Goal: Information Seeking & Learning: Learn about a topic

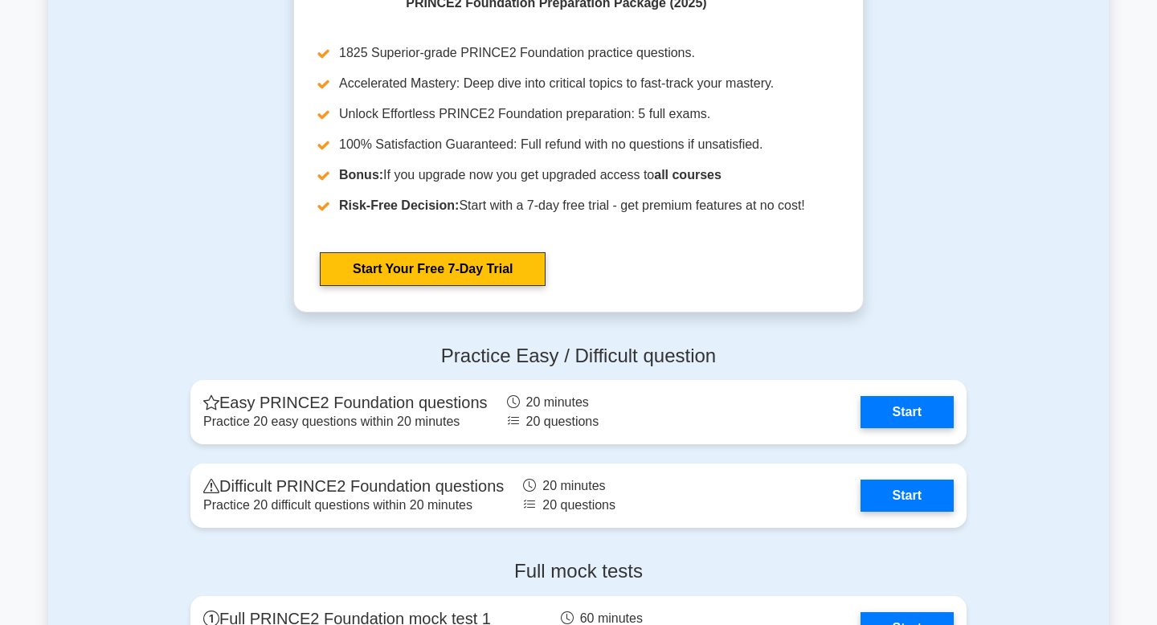
scroll to position [1810, 0]
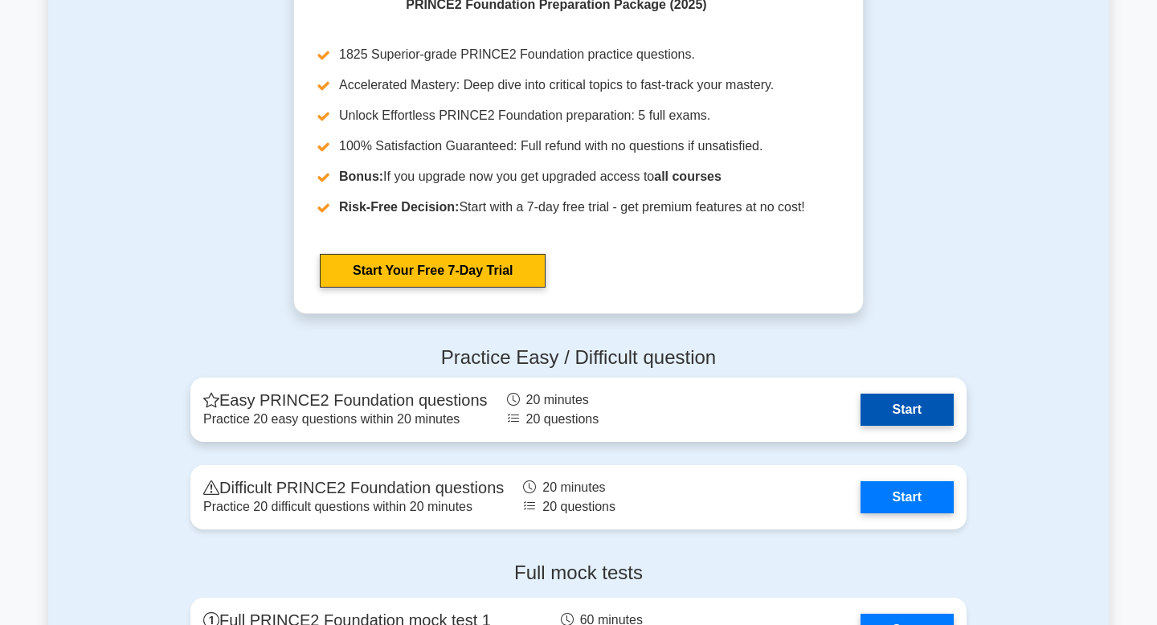
click at [861, 417] on link "Start" at bounding box center [907, 410] width 93 height 32
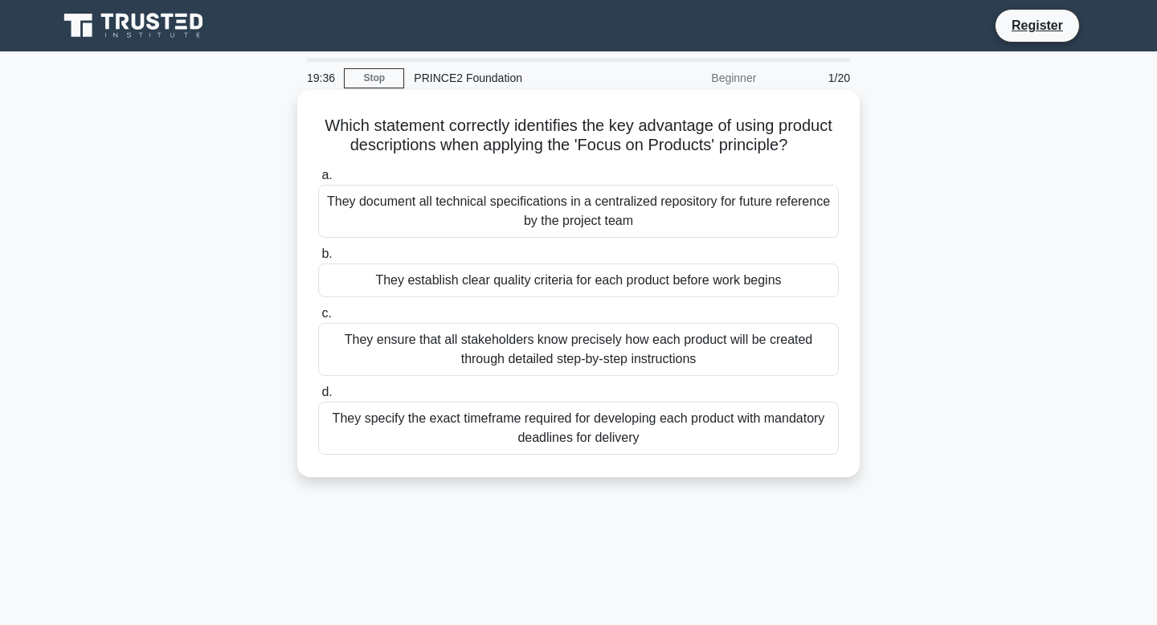
click at [604, 358] on div "They ensure that all stakeholders know precisely how each product will be creat…" at bounding box center [578, 349] width 521 height 53
click at [318, 319] on input "c. They ensure that all stakeholders know precisely how each product will be cr…" at bounding box center [318, 314] width 0 height 10
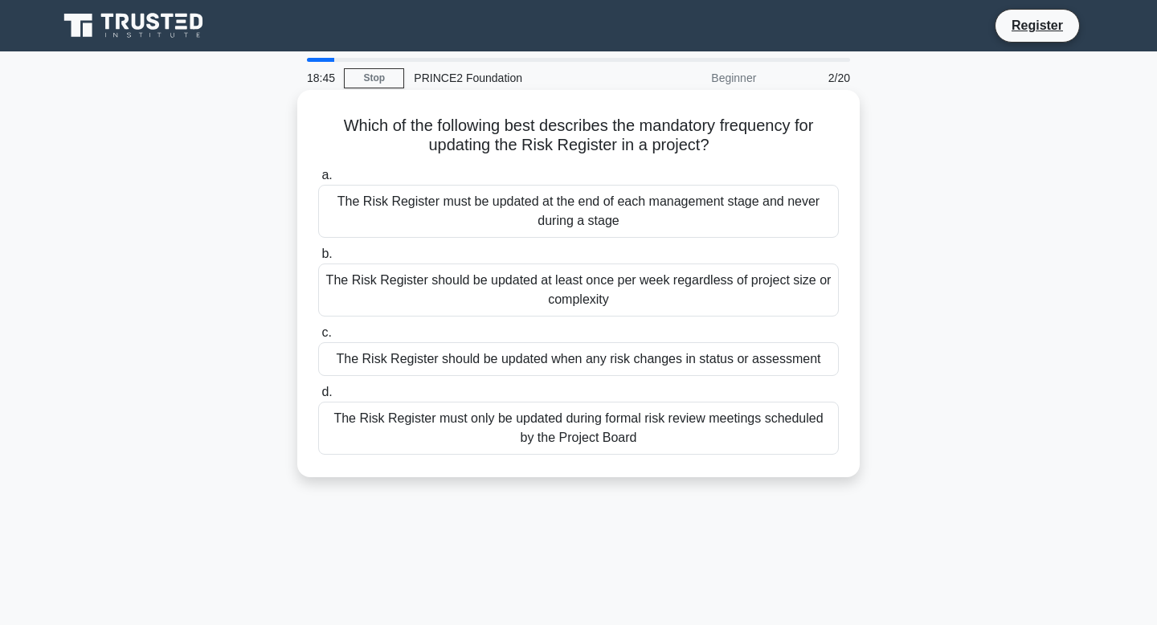
click at [566, 360] on div "The Risk Register should be updated when any risk changes in status or assessme…" at bounding box center [578, 359] width 521 height 34
click at [318, 338] on input "c. The Risk Register should be updated when any risk changes in status or asses…" at bounding box center [318, 333] width 0 height 10
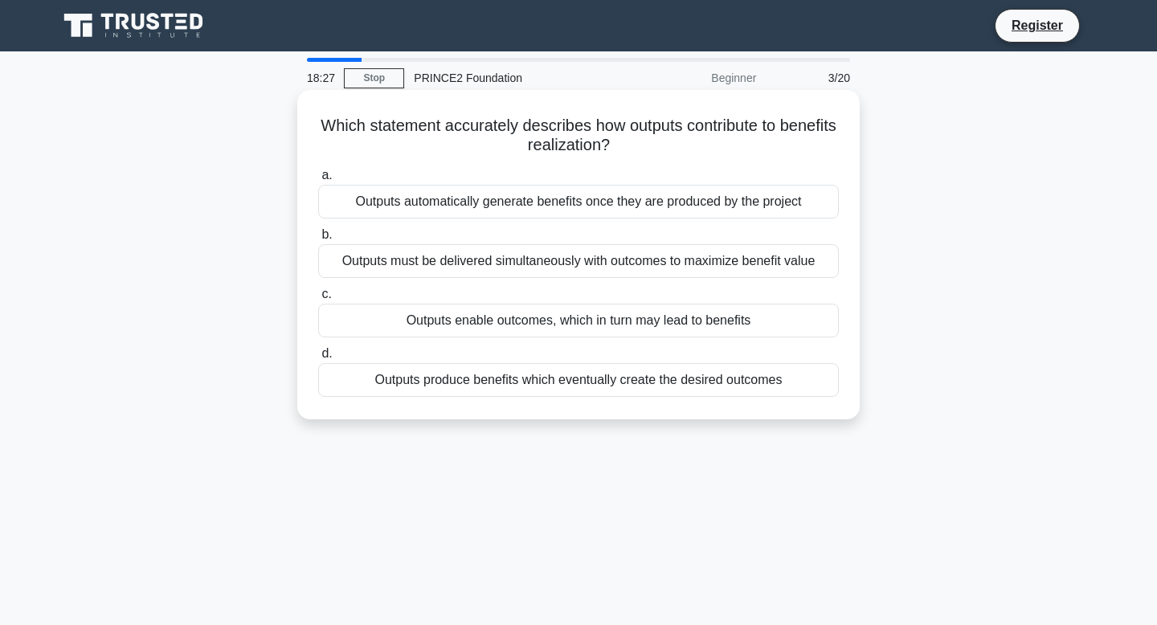
click at [509, 215] on div "Outputs automatically generate benefits once they are produced by the project" at bounding box center [578, 202] width 521 height 34
click at [318, 181] on input "a. Outputs automatically generate benefits once they are produced by the project" at bounding box center [318, 175] width 0 height 10
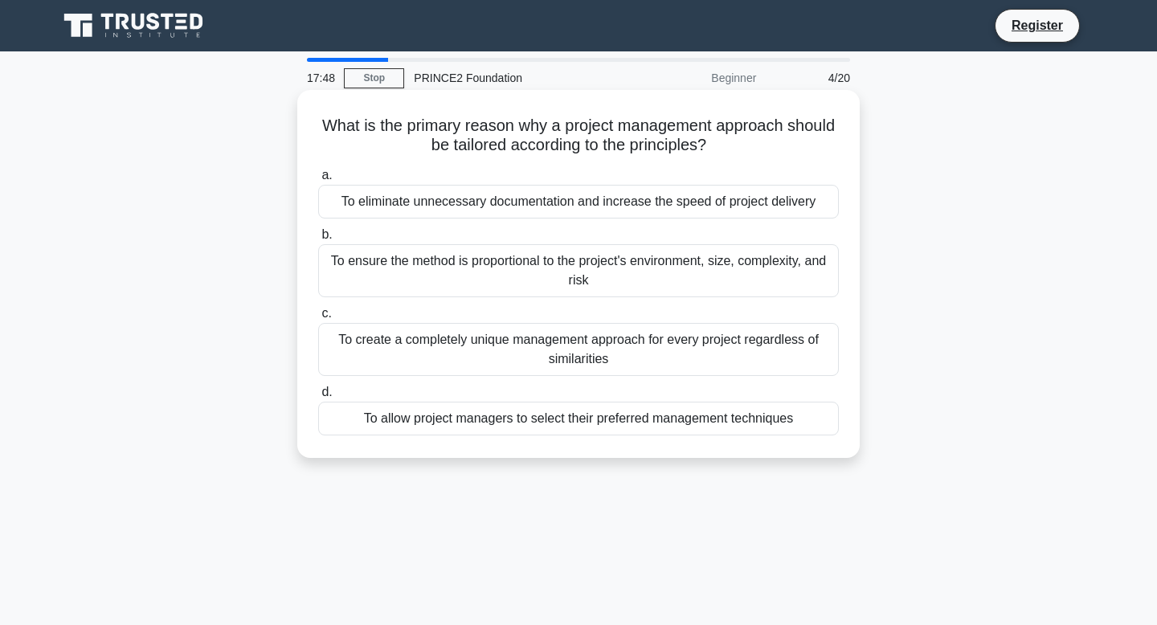
click at [600, 284] on div "To ensure the method is proportional to the project's environment, size, comple…" at bounding box center [578, 270] width 521 height 53
click at [318, 240] on input "b. To ensure the method is proportional to the project's environment, size, com…" at bounding box center [318, 235] width 0 height 10
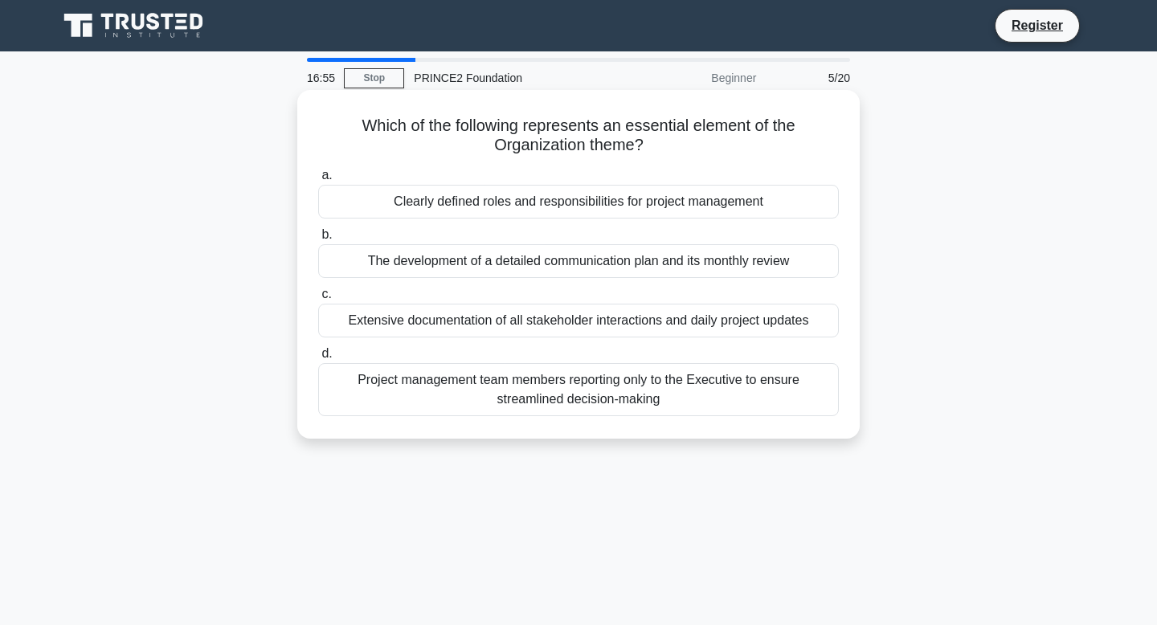
click at [522, 322] on div "Extensive documentation of all stakeholder interactions and daily project updat…" at bounding box center [578, 321] width 521 height 34
click at [318, 300] on input "c. Extensive documentation of all stakeholder interactions and daily project up…" at bounding box center [318, 294] width 0 height 10
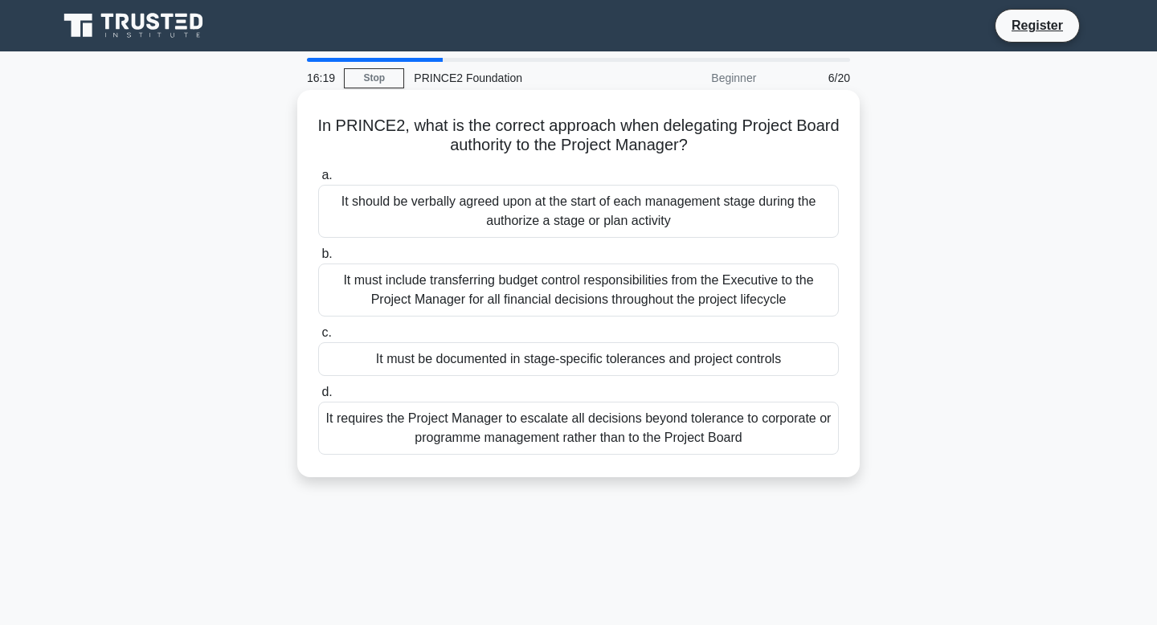
click at [511, 366] on div "It must be documented in stage-specific tolerances and project controls" at bounding box center [578, 359] width 521 height 34
click at [318, 338] on input "c. It must be documented in stage-specific tolerances and project controls" at bounding box center [318, 333] width 0 height 10
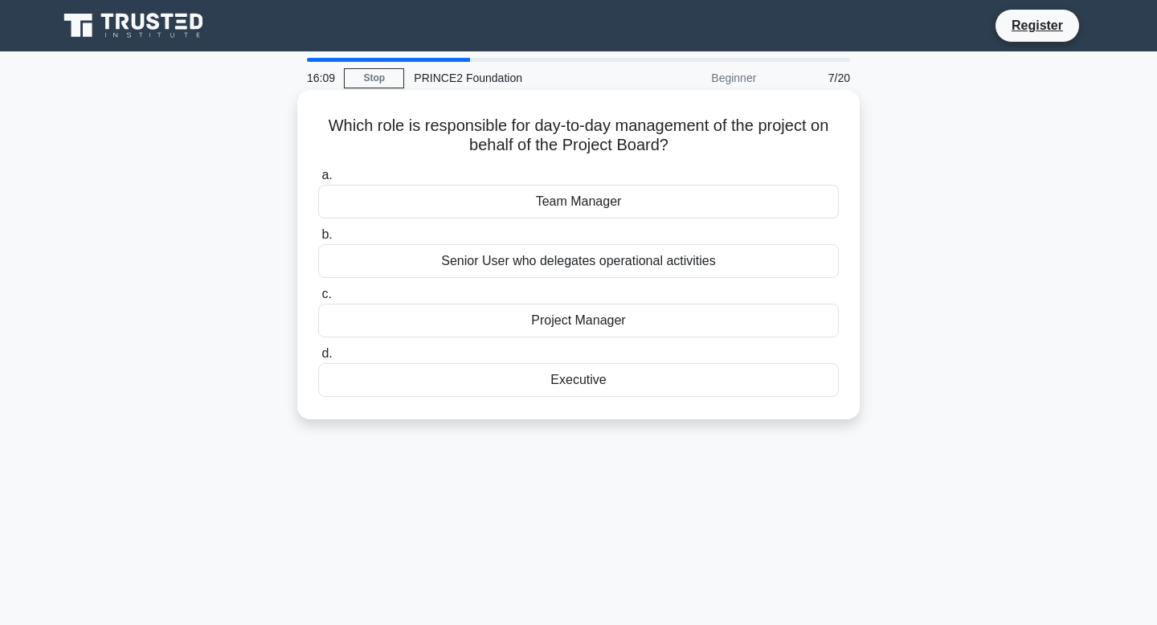
click at [589, 317] on div "Project Manager" at bounding box center [578, 321] width 521 height 34
click at [318, 300] on input "c. Project Manager" at bounding box center [318, 294] width 0 height 10
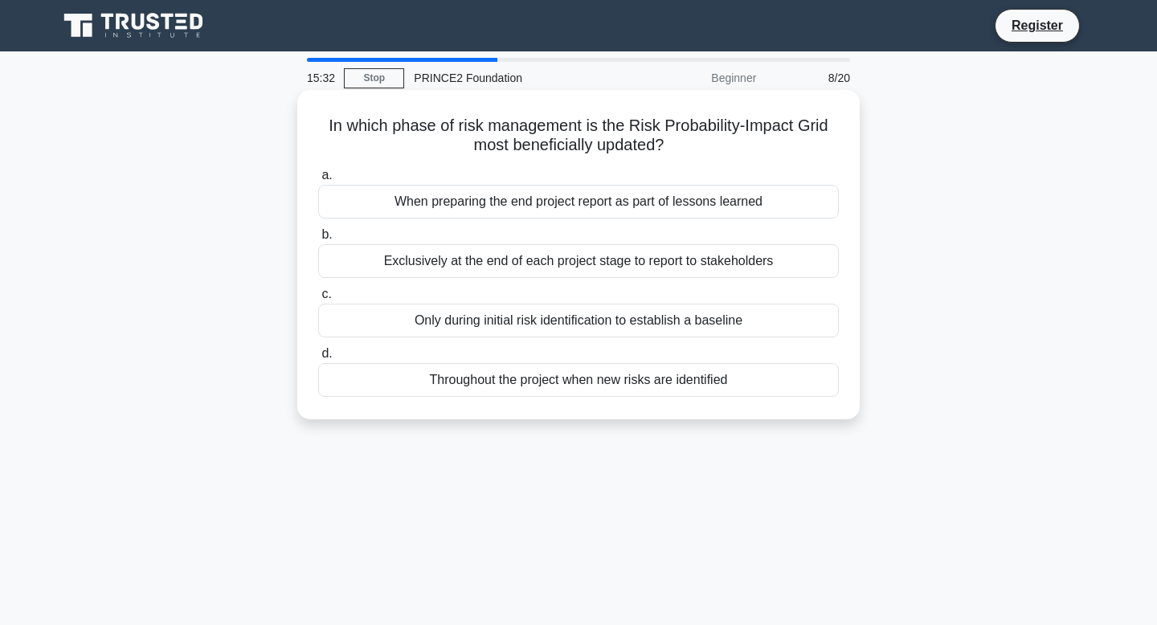
click at [555, 383] on div "Throughout the project when new risks are identified" at bounding box center [578, 380] width 521 height 34
click at [318, 359] on input "d. Throughout the project when new risks are identified" at bounding box center [318, 354] width 0 height 10
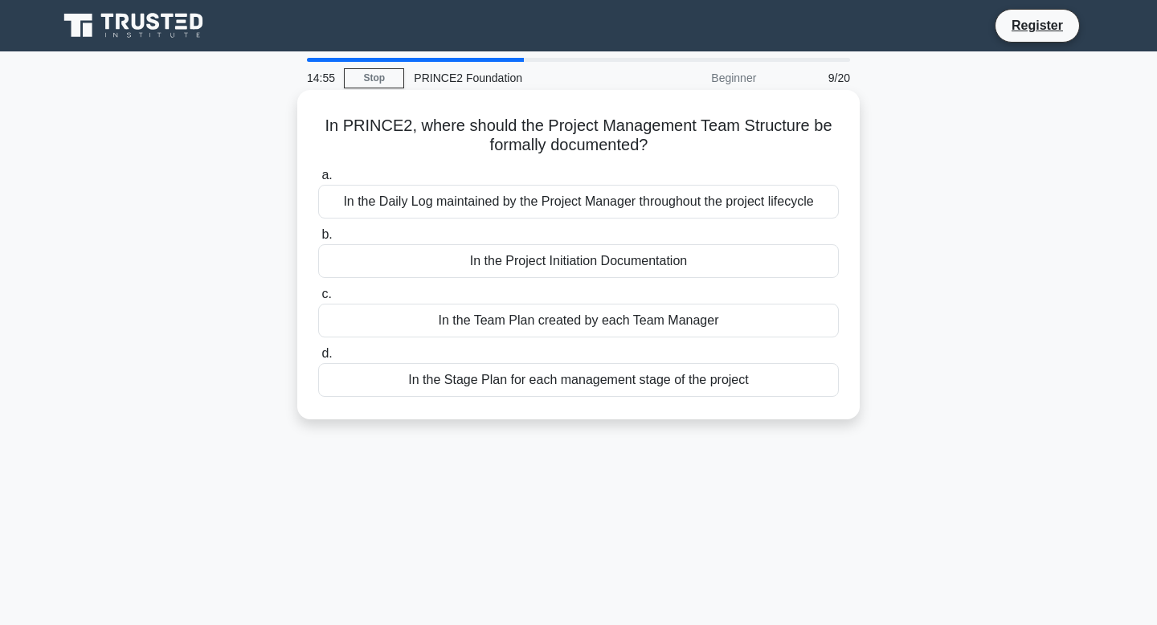
click at [606, 264] on div "In the Project Initiation Documentation" at bounding box center [578, 261] width 521 height 34
click at [318, 240] on input "b. In the Project Initiation Documentation" at bounding box center [318, 235] width 0 height 10
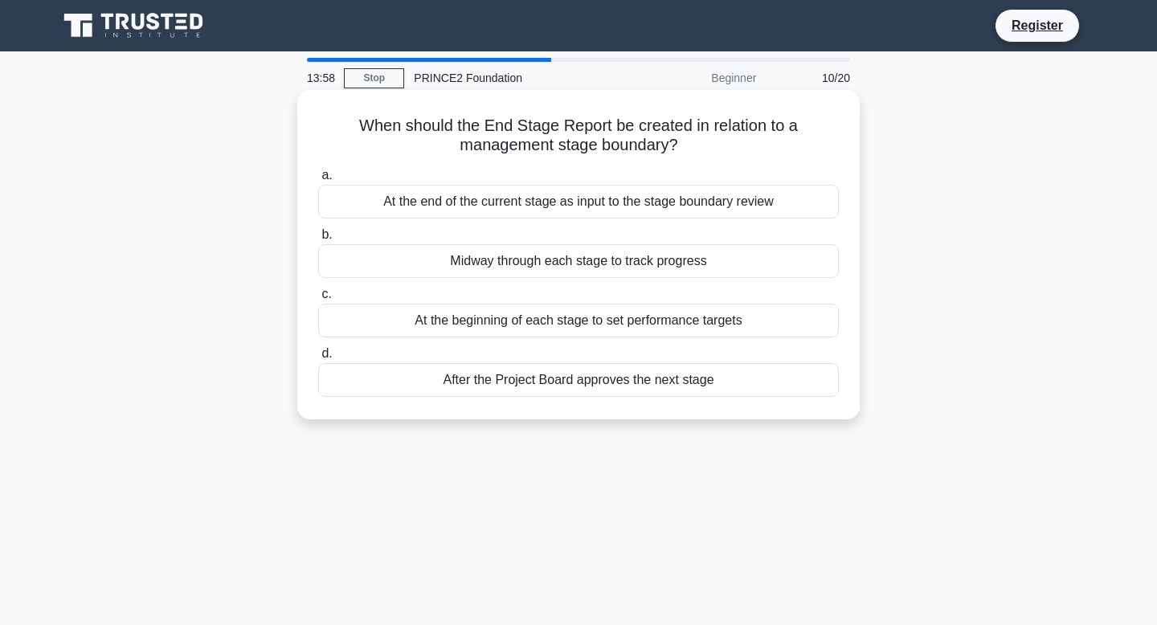
click at [591, 211] on div "At the end of the current stage as input to the stage boundary review" at bounding box center [578, 202] width 521 height 34
click at [318, 181] on input "a. At the end of the current stage as input to the stage boundary review" at bounding box center [318, 175] width 0 height 10
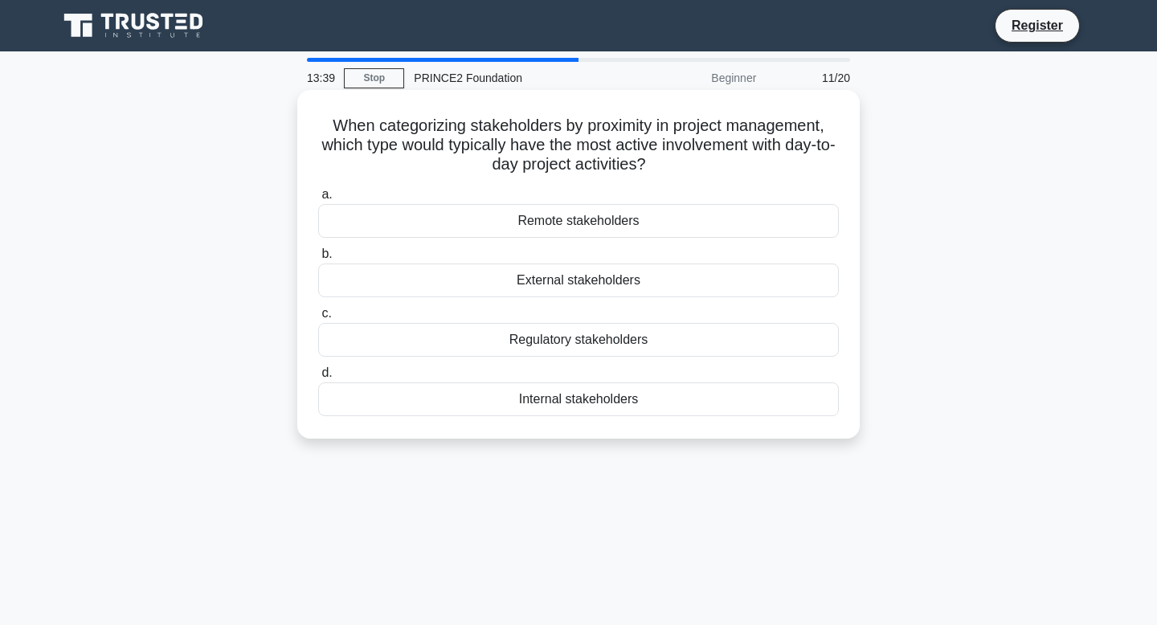
click at [581, 400] on div "Internal stakeholders" at bounding box center [578, 400] width 521 height 34
click at [318, 378] on input "d. Internal stakeholders" at bounding box center [318, 373] width 0 height 10
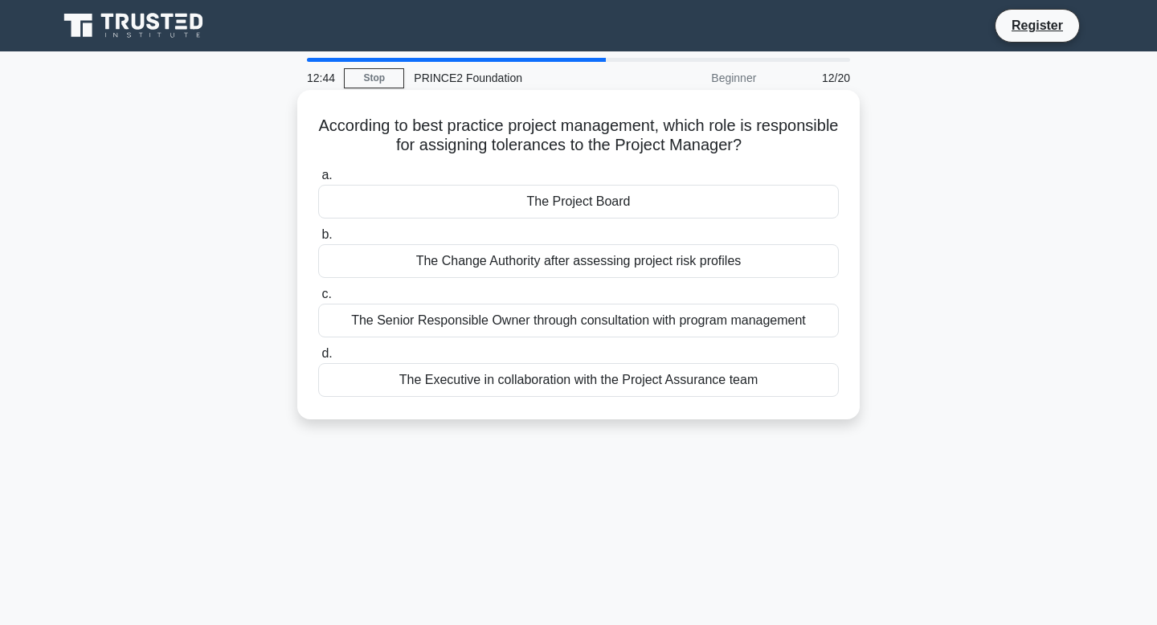
click at [534, 324] on div "The Senior Responsible Owner through consultation with program management" at bounding box center [578, 321] width 521 height 34
click at [318, 300] on input "c. The Senior Responsible Owner through consultation with program management" at bounding box center [318, 294] width 0 height 10
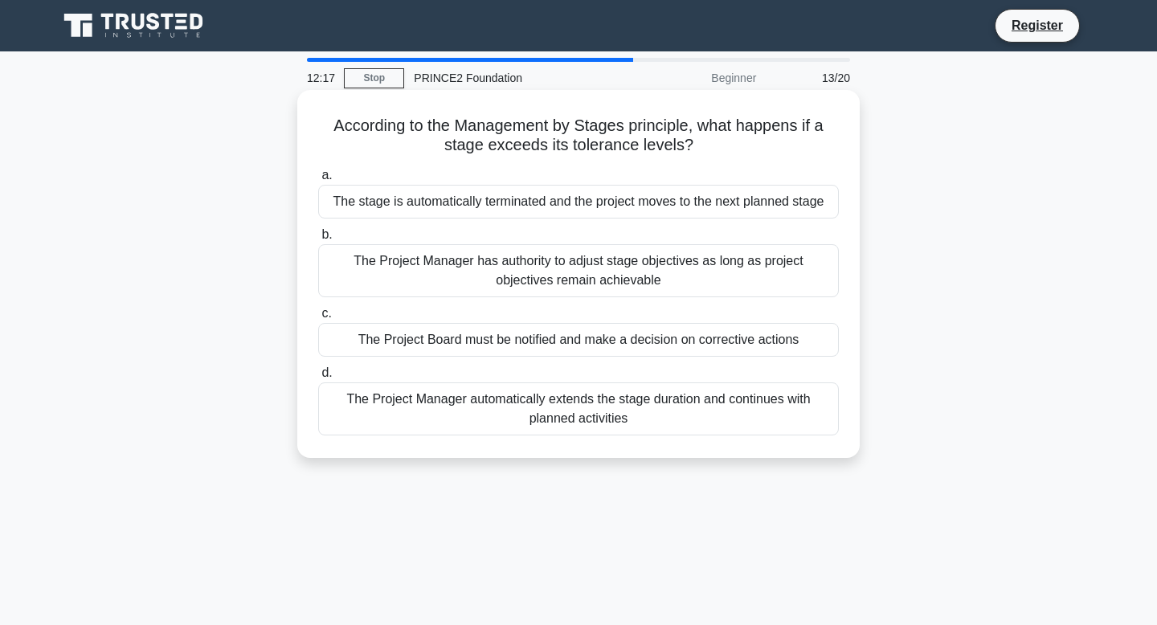
click at [607, 280] on div "The Project Manager has authority to adjust stage objectives as long as project…" at bounding box center [578, 270] width 521 height 53
click at [318, 240] on input "b. The Project Manager has authority to adjust stage objectives as long as proj…" at bounding box center [318, 235] width 0 height 10
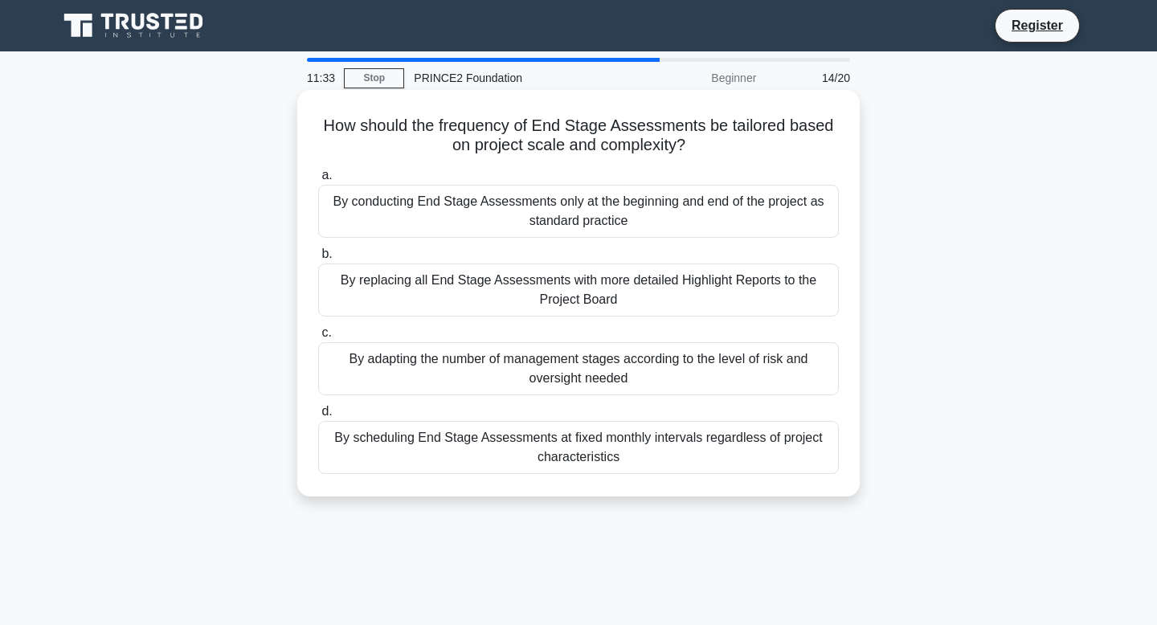
click at [608, 288] on div "By replacing all End Stage Assessments with more detailed Highlight Reports to …" at bounding box center [578, 290] width 521 height 53
click at [318, 260] on input "b. By replacing all End Stage Assessments with more detailed Highlight Reports …" at bounding box center [318, 254] width 0 height 10
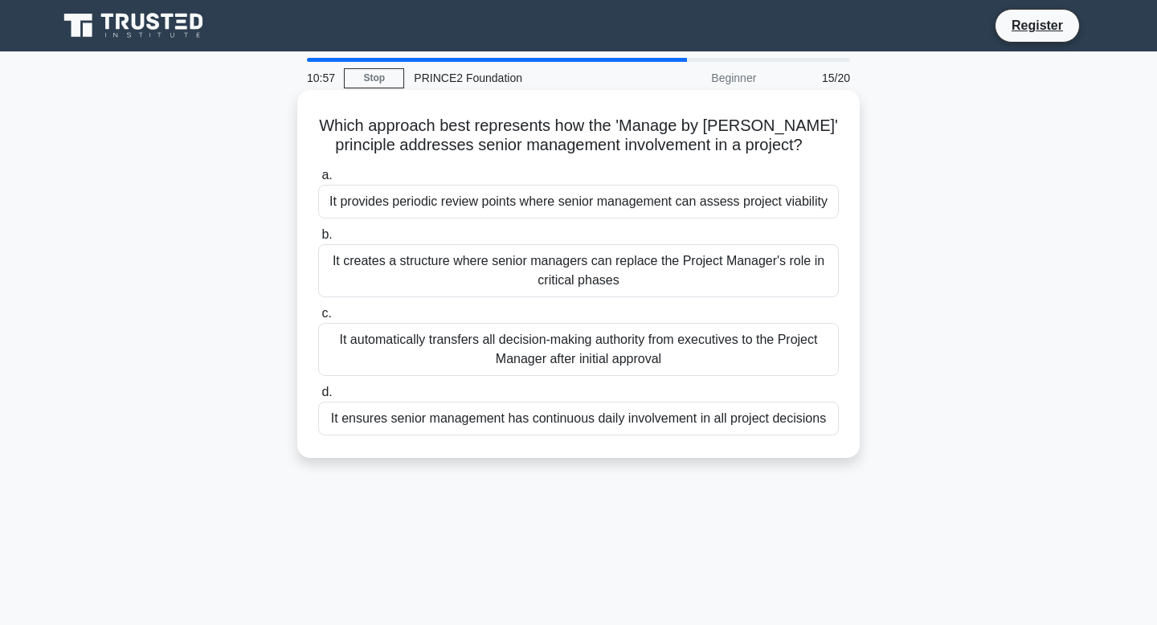
click at [608, 288] on div "It creates a structure where senior managers can replace the Project Manager's …" at bounding box center [578, 270] width 521 height 53
click at [318, 240] on input "b. It creates a structure where senior managers can replace the Project Manager…" at bounding box center [318, 235] width 0 height 10
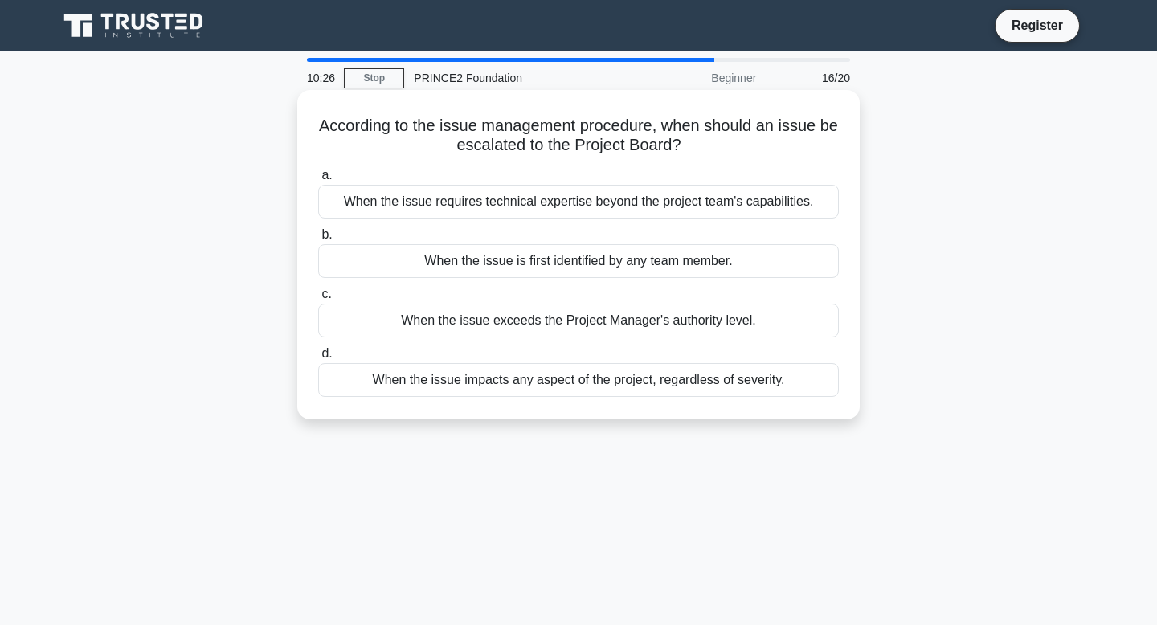
click at [670, 320] on div "When the issue exceeds the Project Manager's authority level." at bounding box center [578, 321] width 521 height 34
click at [318, 300] on input "c. When the issue exceeds the Project Manager's authority level." at bounding box center [318, 294] width 0 height 10
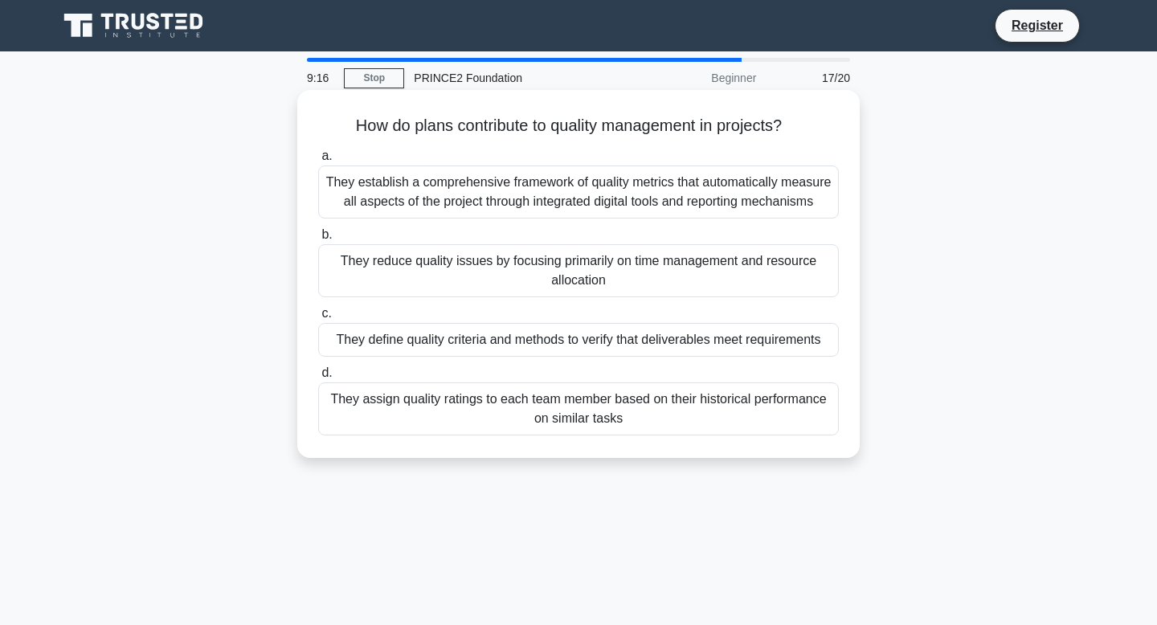
click at [629, 350] on div "They define quality criteria and methods to verify that deliverables meet requi…" at bounding box center [578, 340] width 521 height 34
click at [318, 319] on input "c. They define quality criteria and methods to verify that deliverables meet re…" at bounding box center [318, 314] width 0 height 10
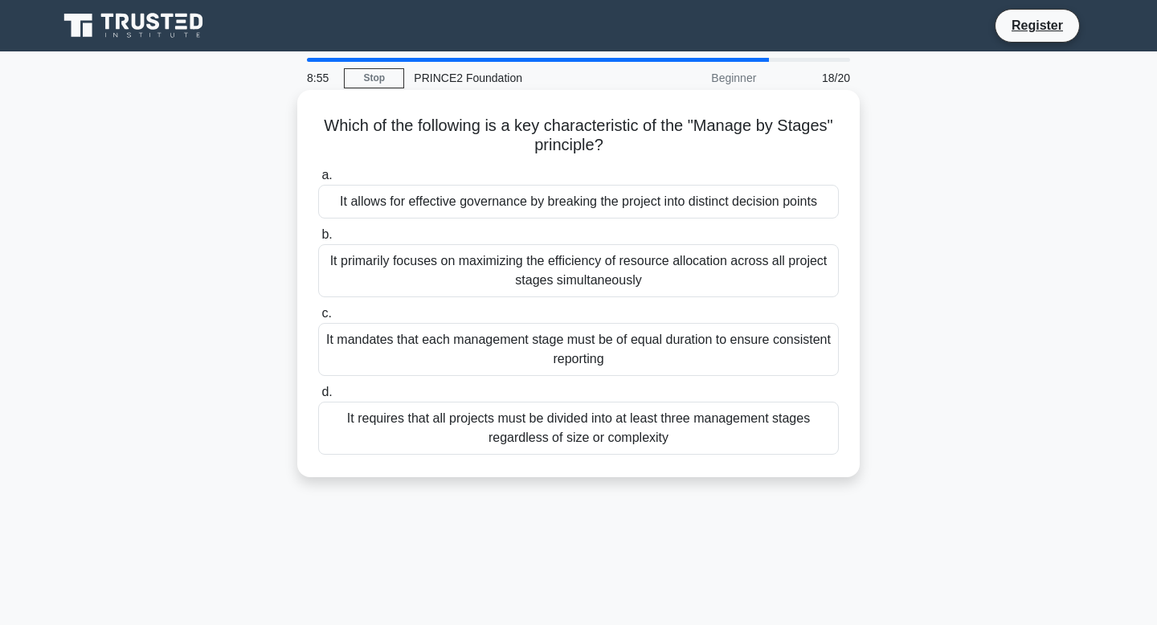
click at [593, 435] on div "It requires that all projects must be divided into at least three management st…" at bounding box center [578, 428] width 521 height 53
click at [318, 398] on input "d. It requires that all projects must be divided into at least three management…" at bounding box center [318, 392] width 0 height 10
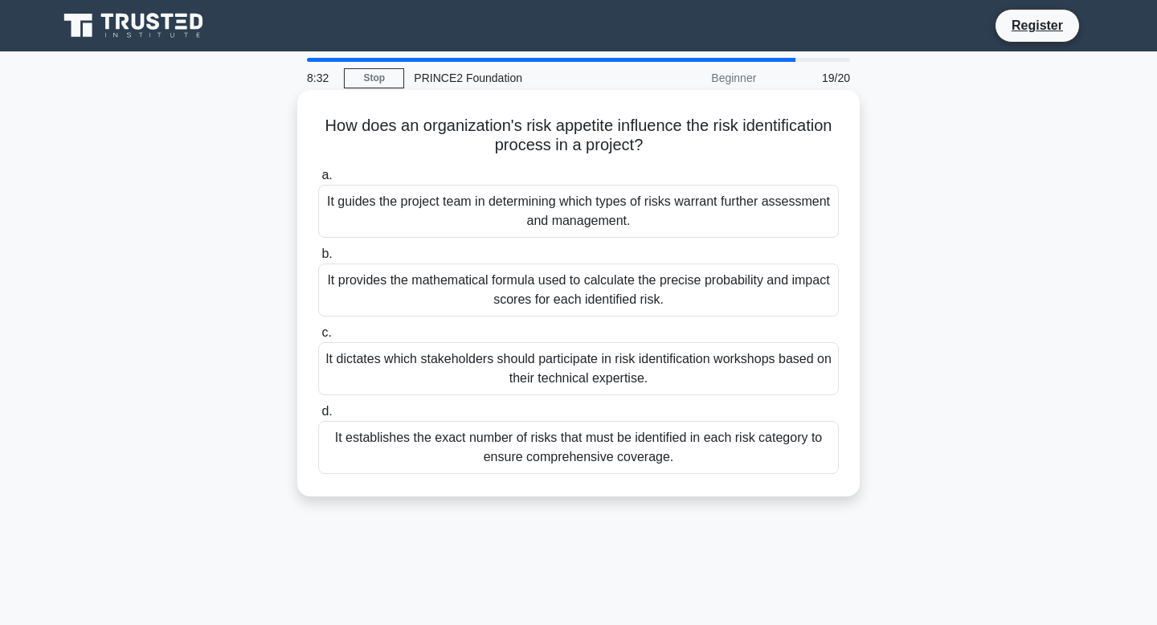
click at [587, 292] on div "It provides the mathematical formula used to calculate the precise probability …" at bounding box center [578, 290] width 521 height 53
click at [318, 260] on input "b. It provides the mathematical formula used to calculate the precise probabili…" at bounding box center [318, 254] width 0 height 10
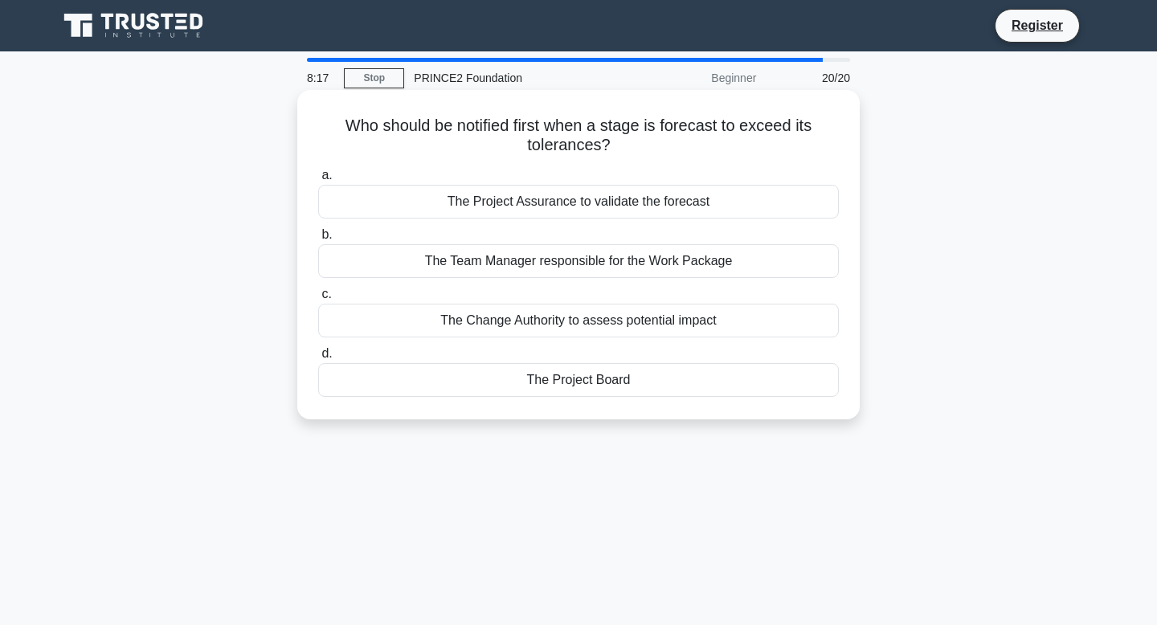
click at [616, 319] on div "The Change Authority to assess potential impact" at bounding box center [578, 321] width 521 height 34
click at [318, 300] on input "c. The Change Authority to assess potential impact" at bounding box center [318, 294] width 0 height 10
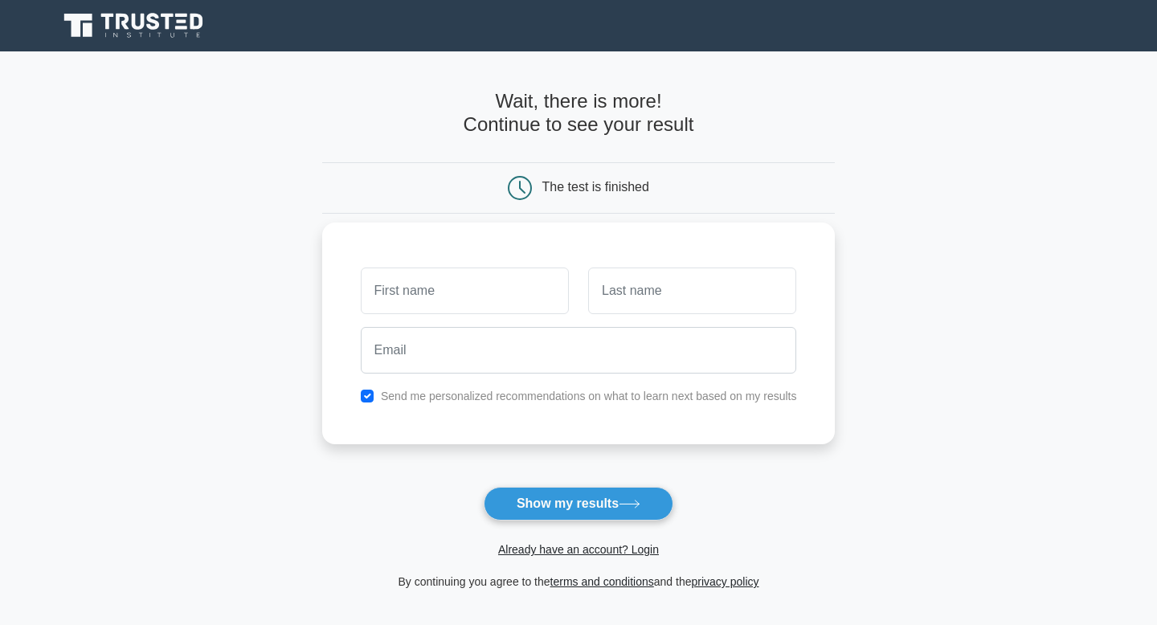
click at [545, 287] on input "text" at bounding box center [465, 291] width 208 height 47
type input "Abi"
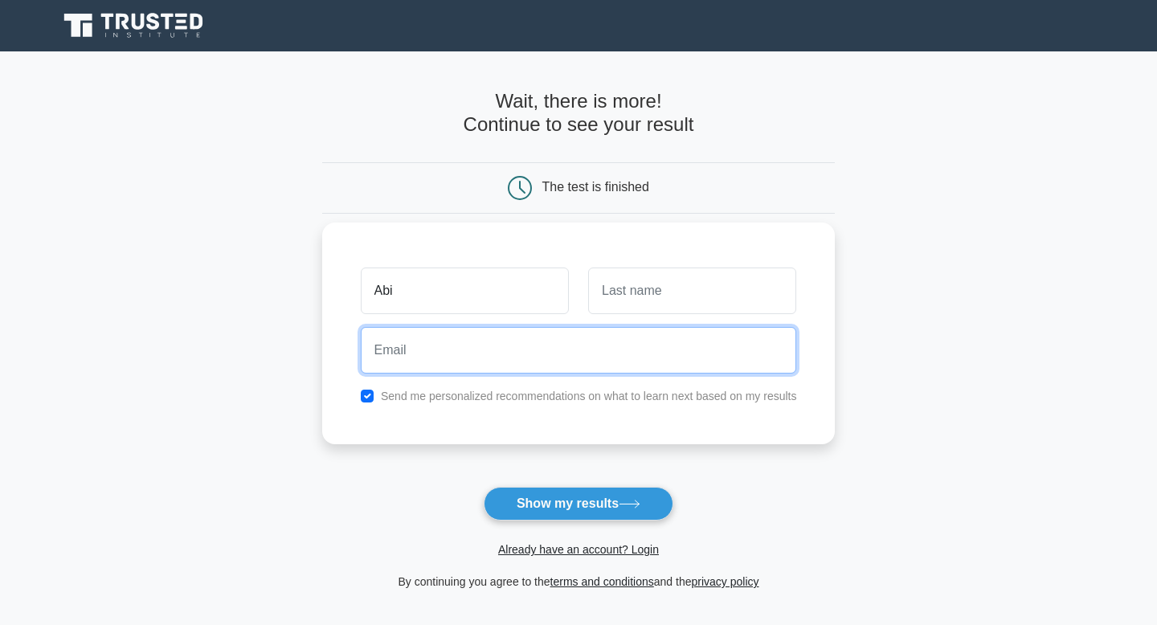
click at [605, 335] on input "email" at bounding box center [579, 350] width 436 height 47
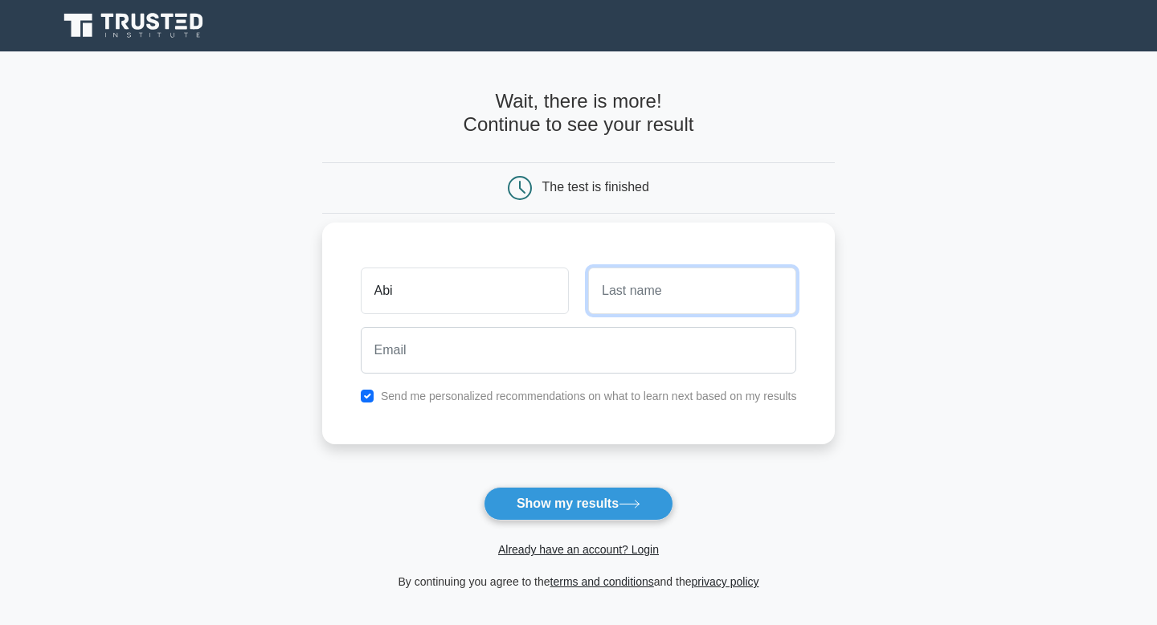
click at [618, 293] on input "text" at bounding box center [692, 291] width 208 height 47
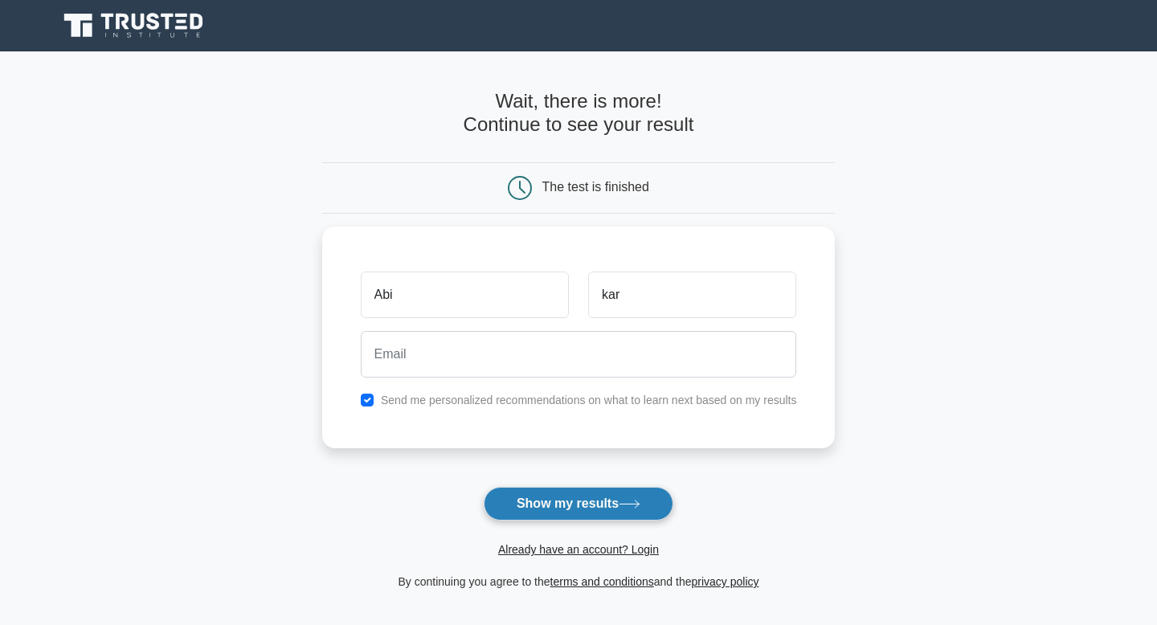
click at [575, 499] on button "Show my results" at bounding box center [579, 504] width 190 height 34
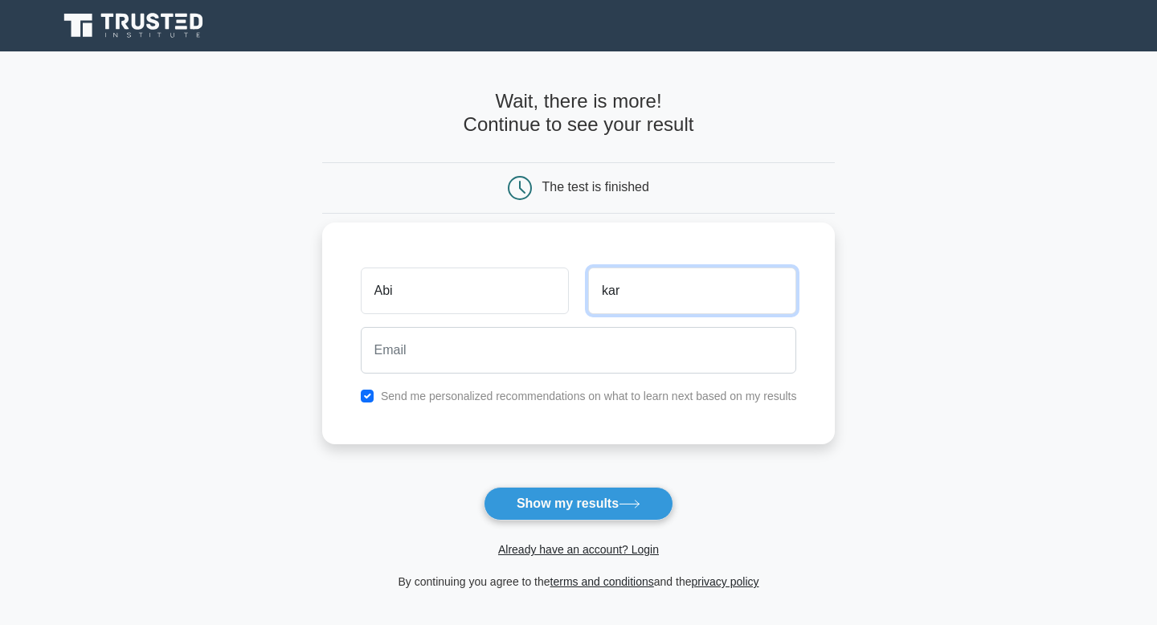
click at [642, 289] on input "kar" at bounding box center [692, 291] width 208 height 47
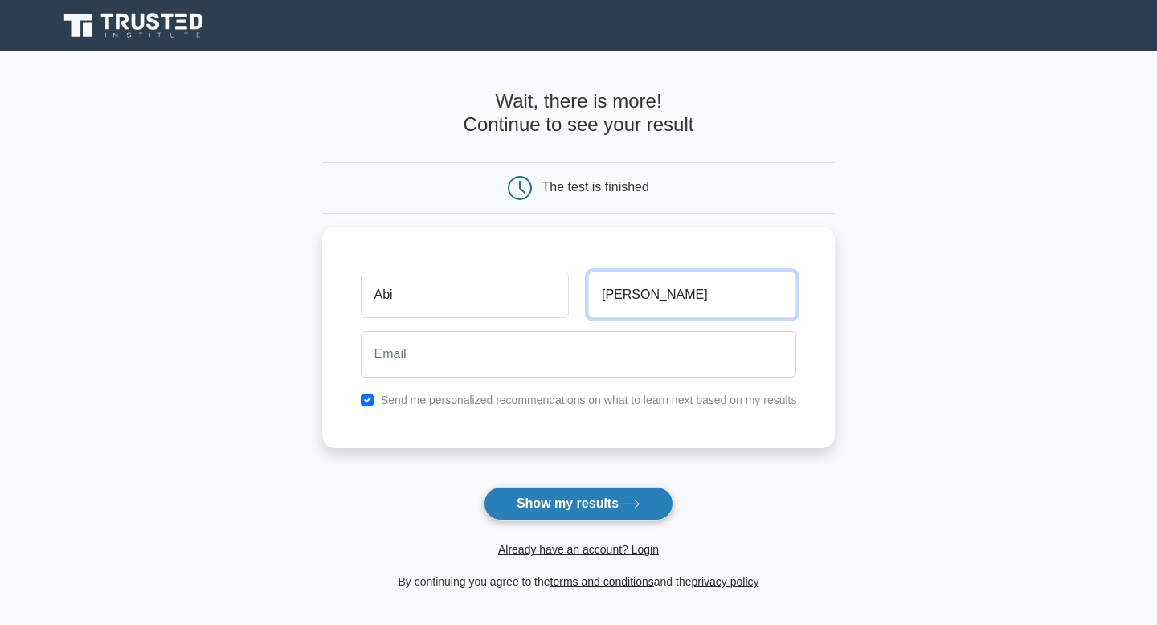
type input "[PERSON_NAME]"
click at [546, 509] on button "Show my results" at bounding box center [579, 504] width 190 height 34
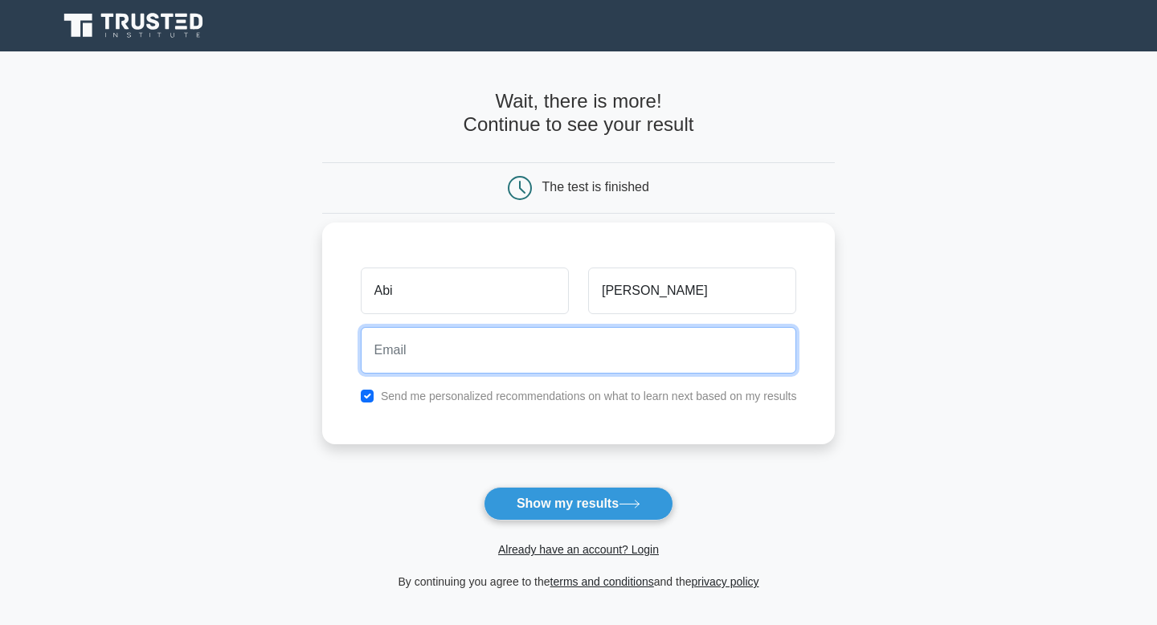
click at [505, 355] on input "email" at bounding box center [579, 350] width 436 height 47
type input "[EMAIL_ADDRESS][DOMAIN_NAME]"
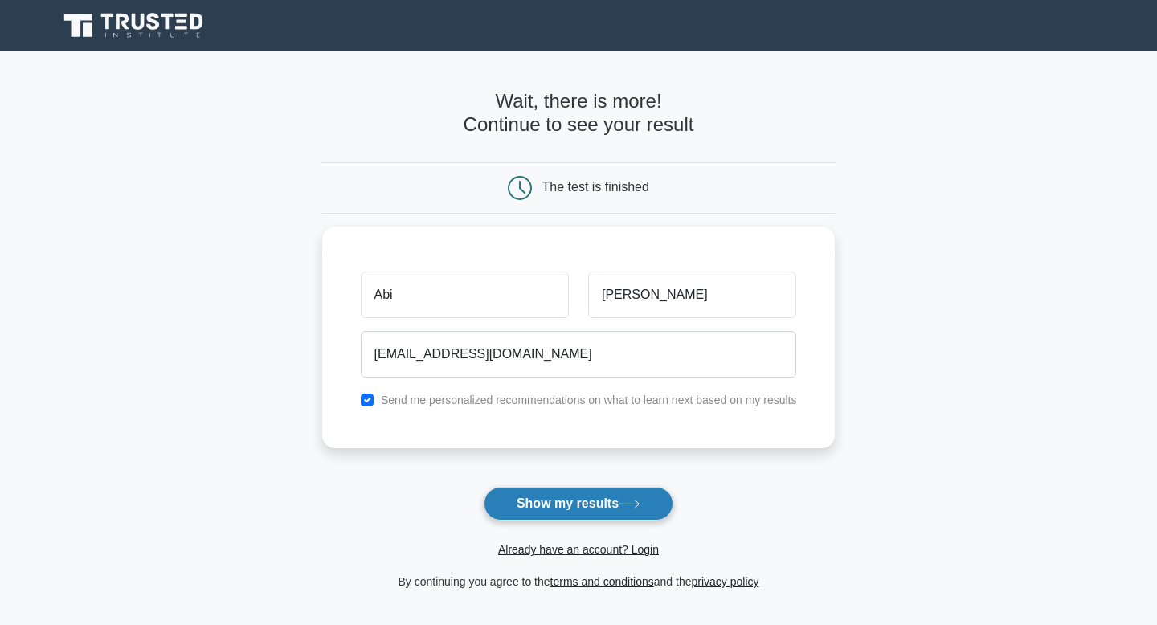
click at [534, 512] on button "Show my results" at bounding box center [579, 504] width 190 height 34
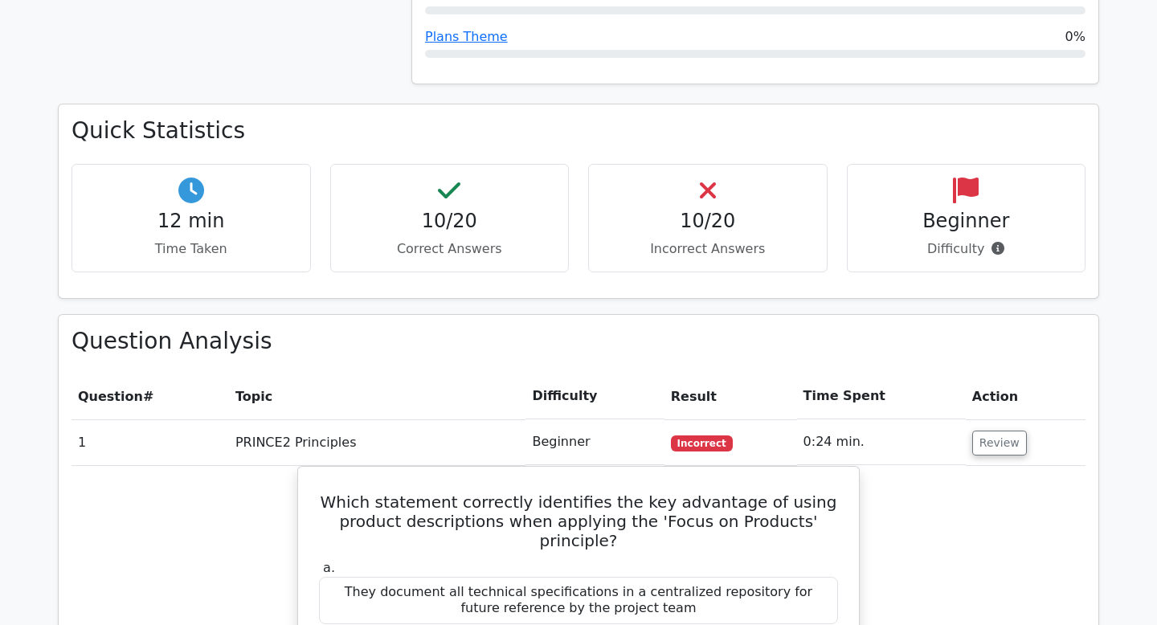
scroll to position [973, 0]
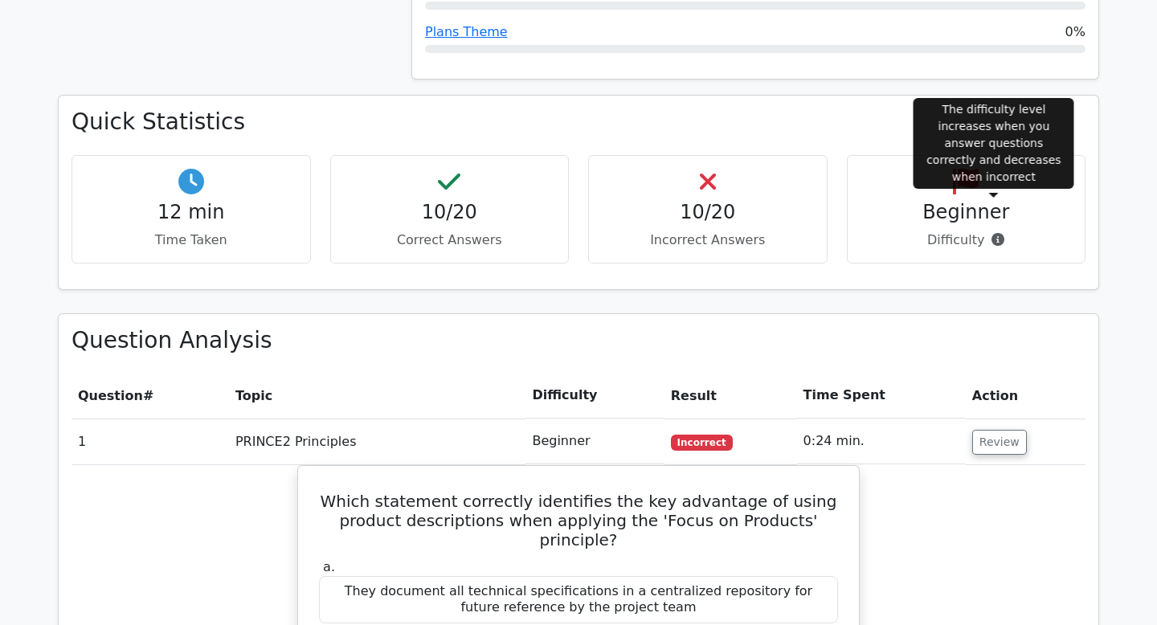
click at [997, 233] on icon at bounding box center [998, 239] width 13 height 13
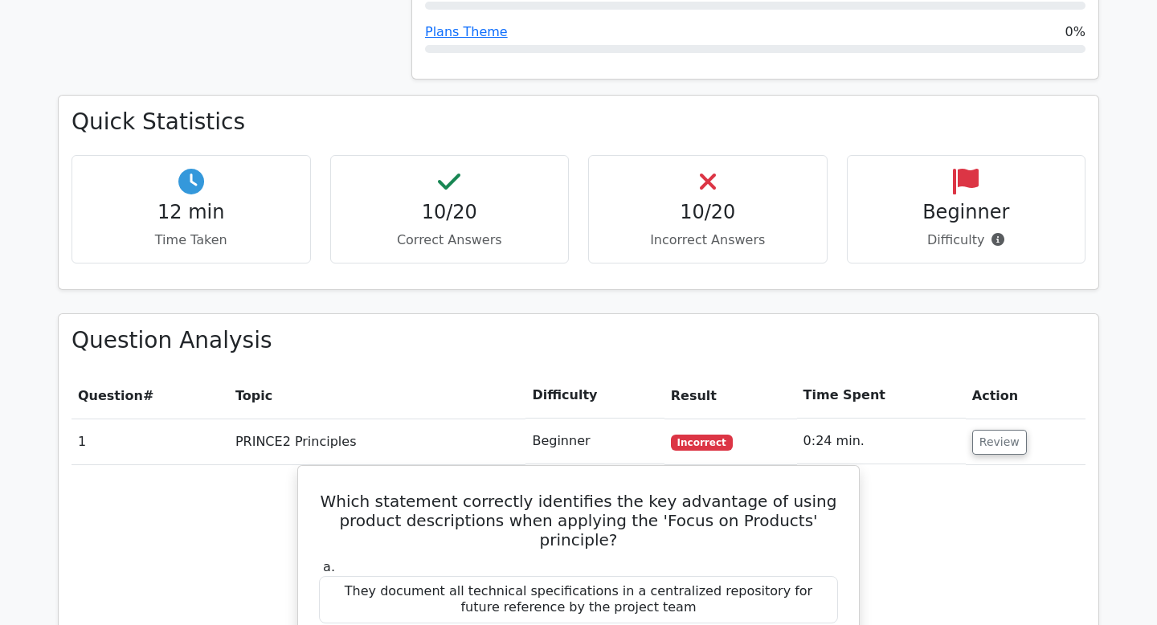
click at [989, 245] on div "Quick Statistics 12 min Time Taken 10/20 Correct Answers 10/20 Incorrect Answer…" at bounding box center [579, 192] width 1040 height 193
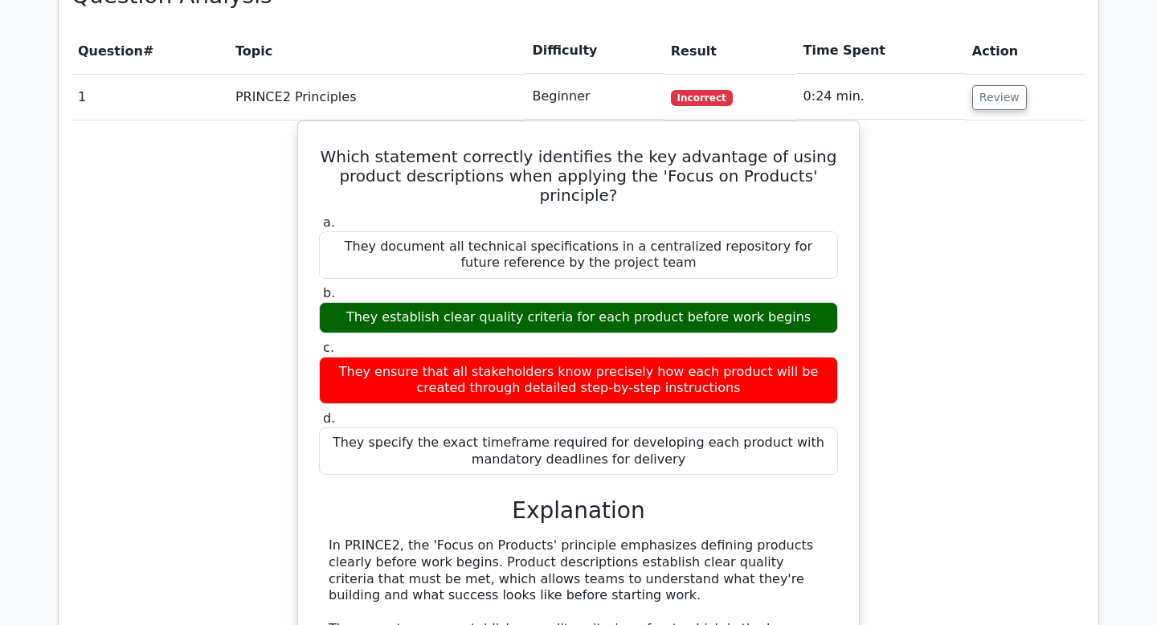
scroll to position [1323, 0]
